Goal: Task Accomplishment & Management: Use online tool/utility

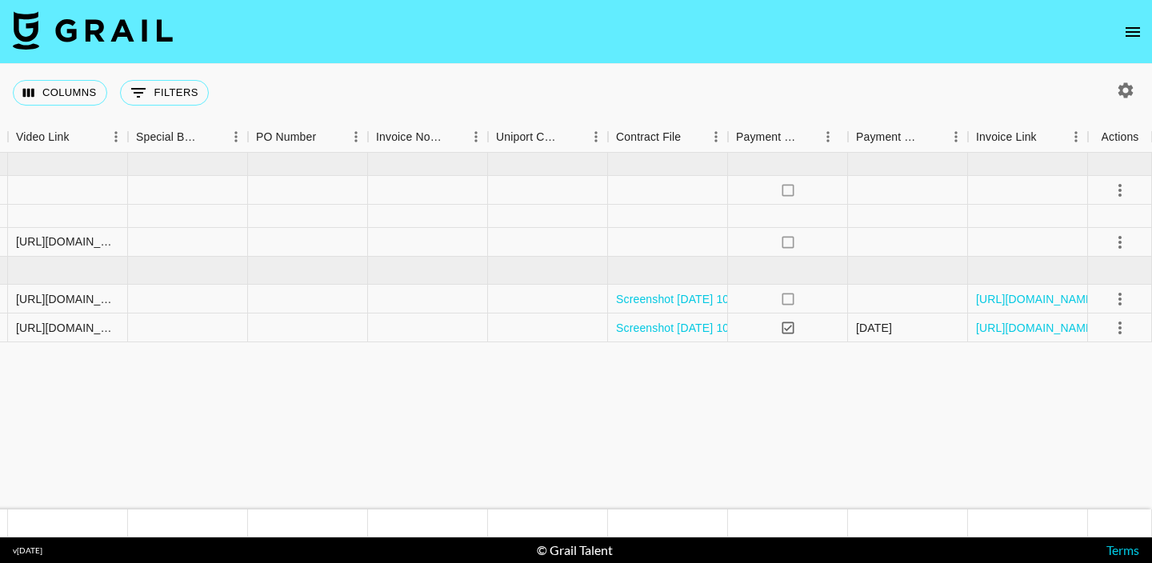
scroll to position [0, 1504]
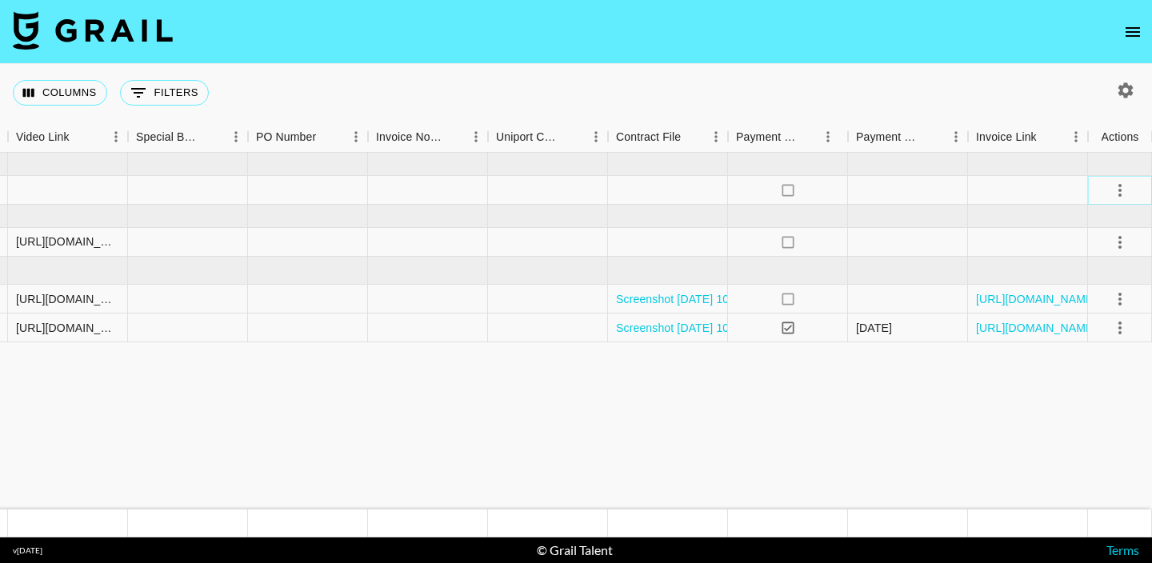
click at [1109, 188] on button "select merge strategy" at bounding box center [1119, 190] width 27 height 27
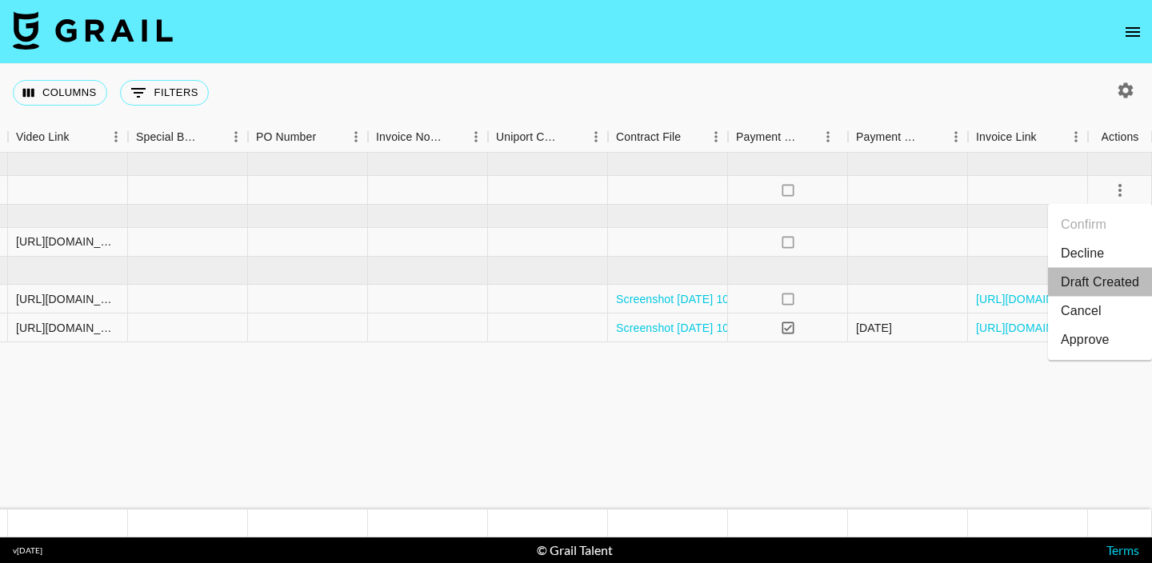
click at [1053, 285] on li "Draft Created" at bounding box center [1100, 282] width 104 height 29
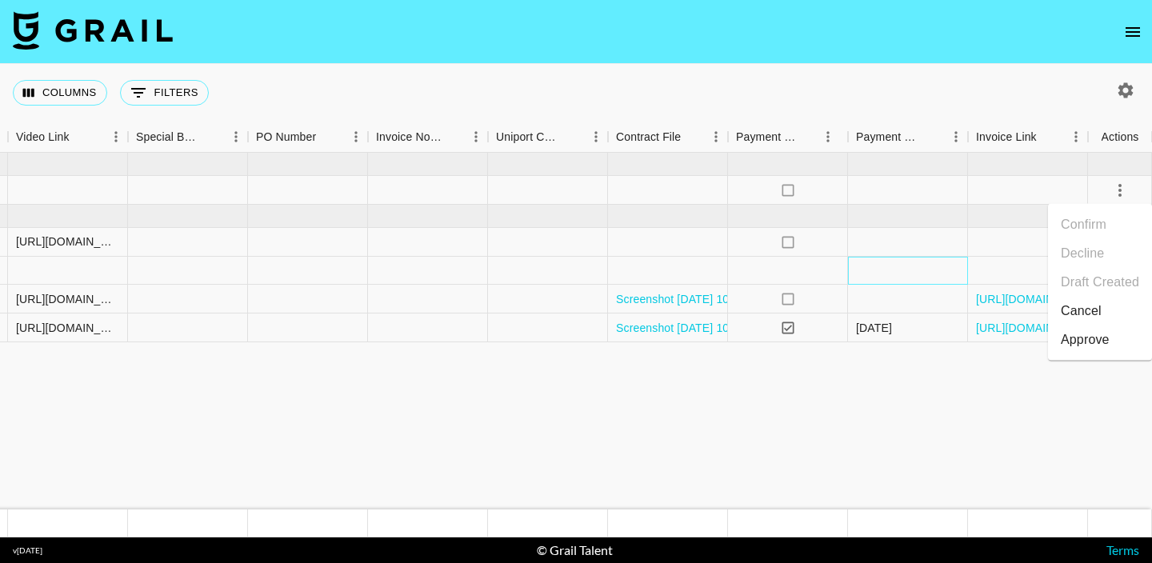
click at [910, 280] on div at bounding box center [908, 271] width 120 height 28
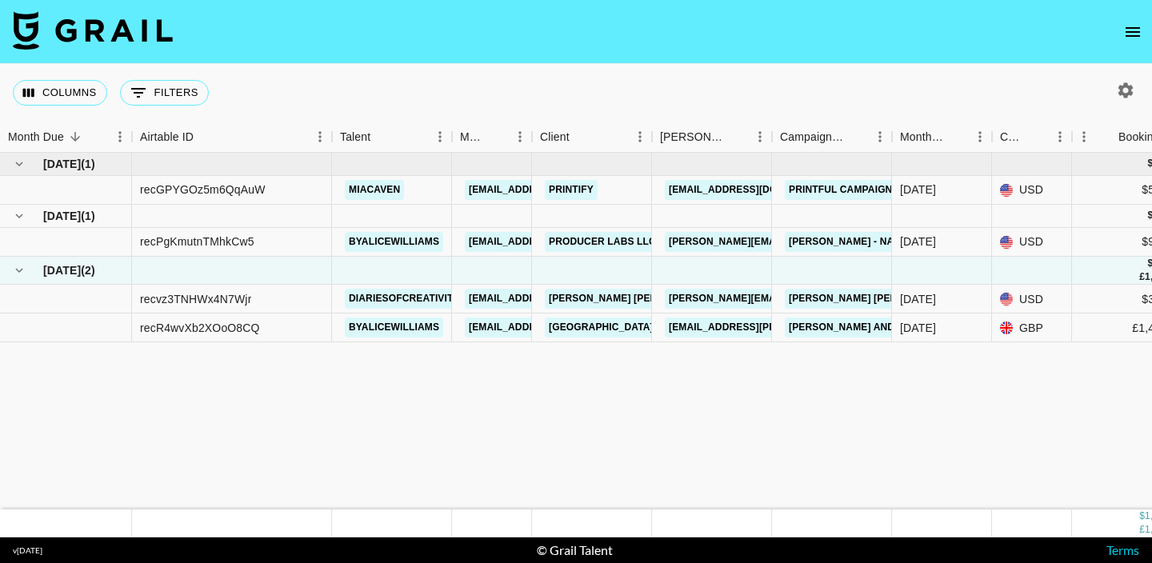
scroll to position [0, 0]
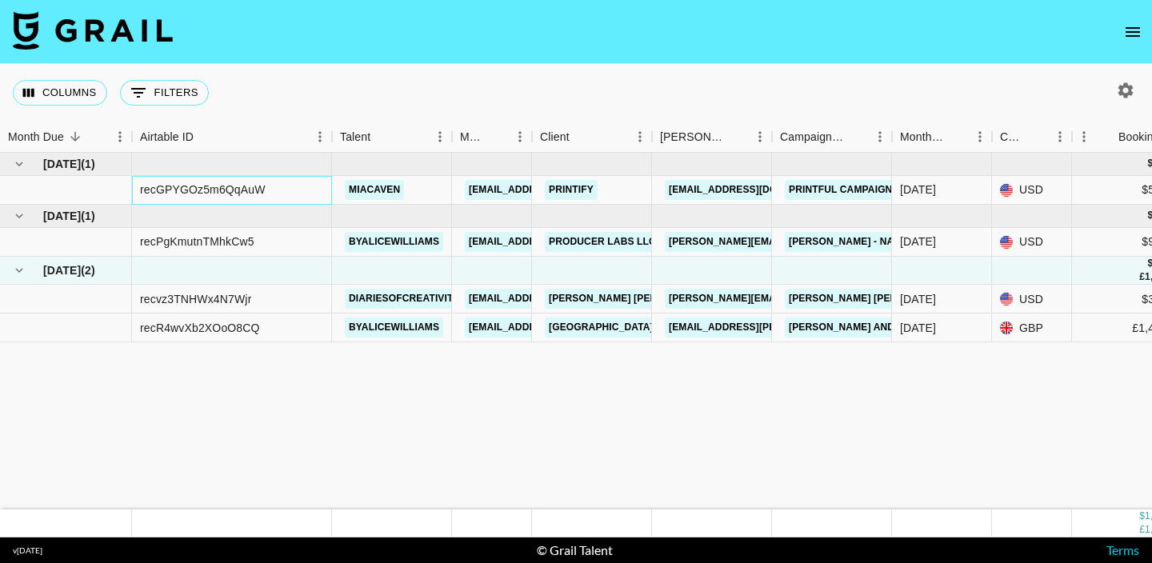
click at [266, 189] on div "recGPYGOz5m6QqAuW" at bounding box center [232, 190] width 200 height 29
click at [266, 190] on div "recGPYGOz5m6QqAuW" at bounding box center [232, 190] width 200 height 29
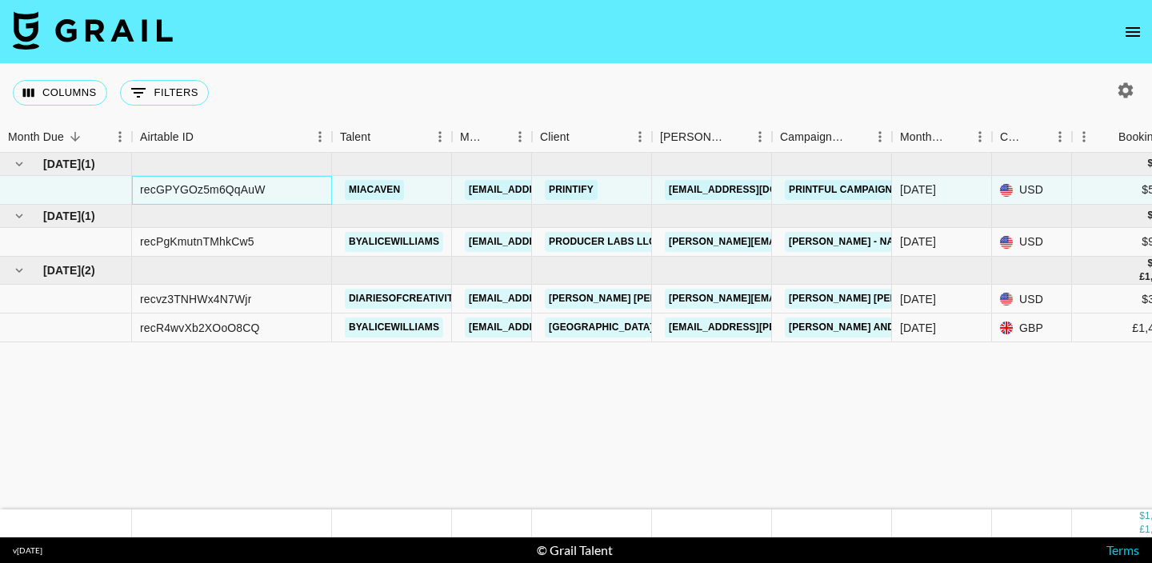
click at [251, 192] on div "recGPYGOz5m6QqAuW" at bounding box center [203, 190] width 126 height 16
copy div "recGPYGOz5m6QqAuW"
